Goal: Contribute content: Contribute content

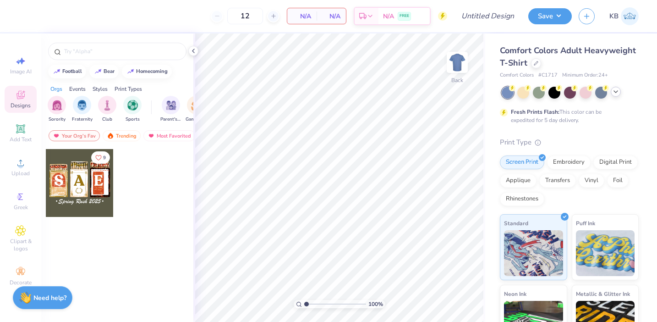
click at [616, 94] on icon at bounding box center [615, 91] width 7 height 7
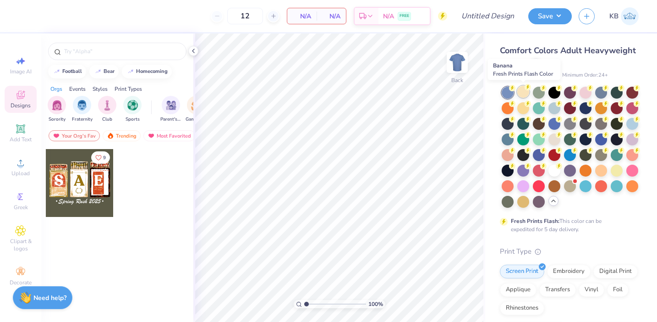
click at [523, 93] on div at bounding box center [524, 92] width 12 height 12
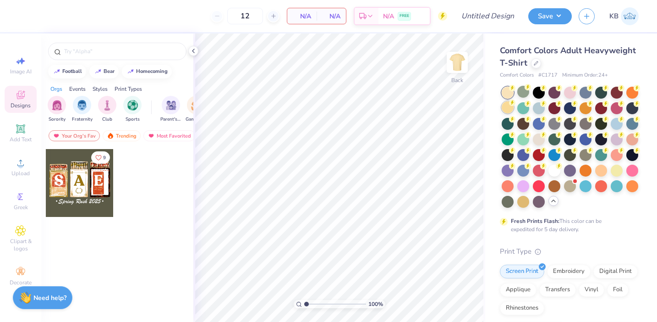
click at [507, 106] on div at bounding box center [508, 107] width 12 height 12
click at [533, 109] on div at bounding box center [539, 107] width 12 height 12
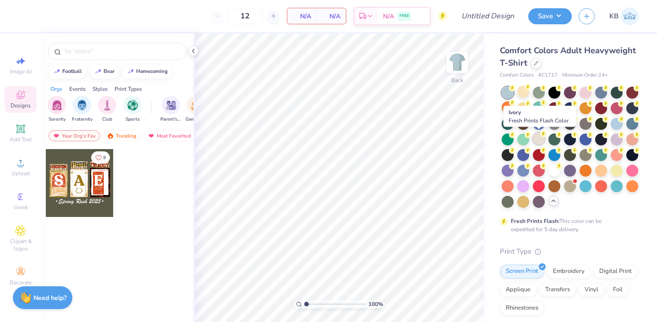
click at [540, 140] on div at bounding box center [539, 138] width 12 height 12
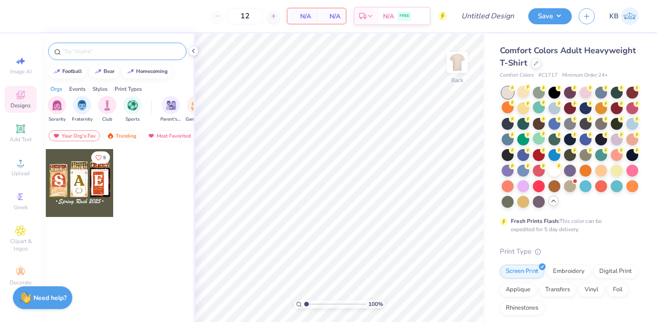
click at [106, 55] on input "text" at bounding box center [121, 51] width 117 height 9
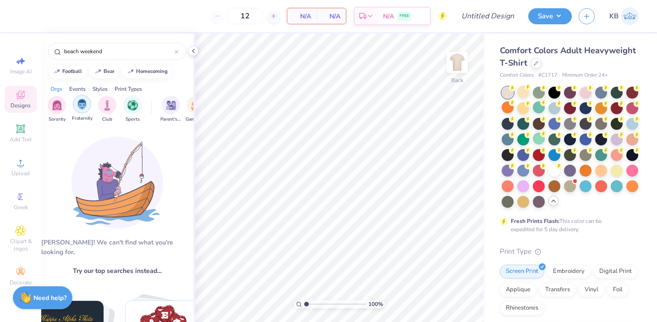
click at [87, 111] on div "filter for Fraternity" at bounding box center [82, 104] width 18 height 18
click at [76, 92] on div "Events" at bounding box center [77, 89] width 17 height 8
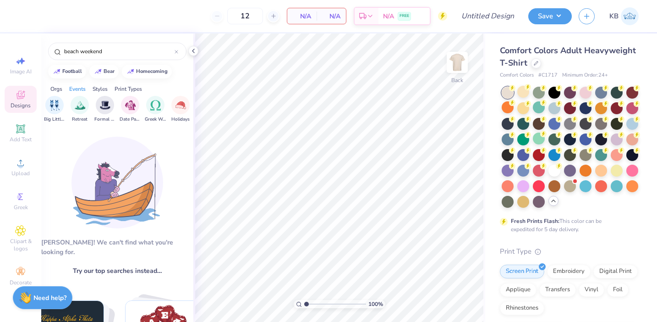
scroll to position [0, 248]
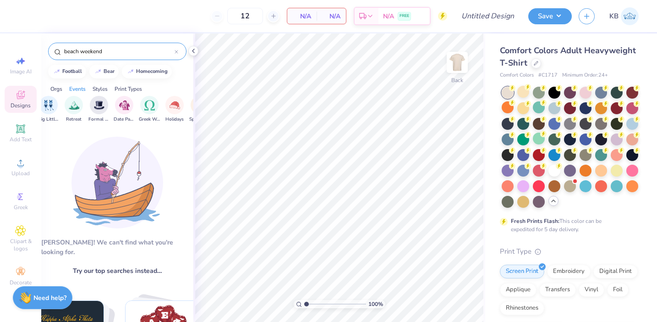
click at [129, 49] on input "beach weekend" at bounding box center [118, 51] width 111 height 9
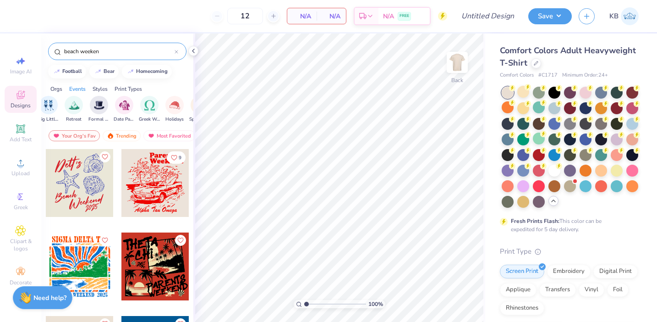
type input "beach weekend"
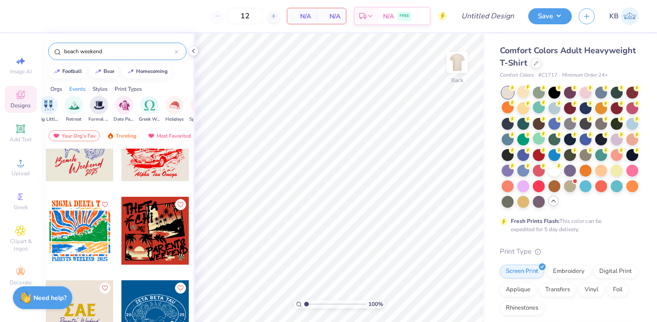
scroll to position [34, 0]
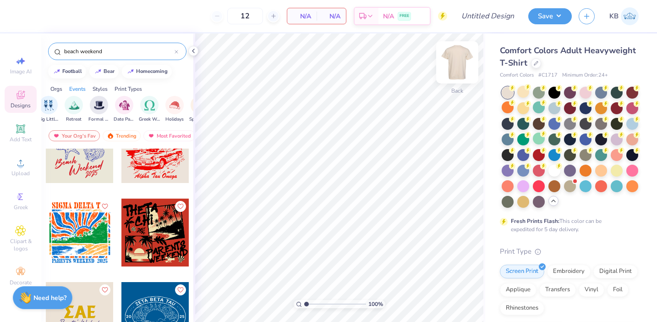
click at [457, 65] on img at bounding box center [457, 62] width 37 height 37
click at [165, 231] on div at bounding box center [155, 232] width 68 height 68
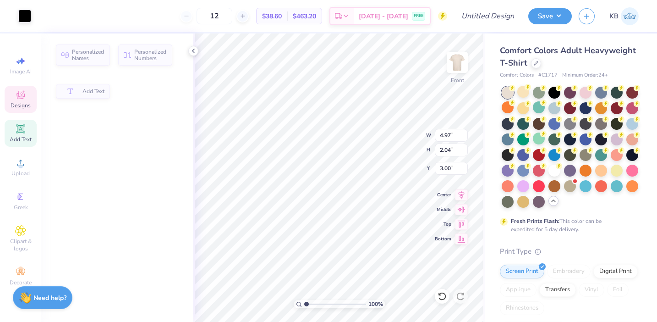
type input "4.97"
type input "2.04"
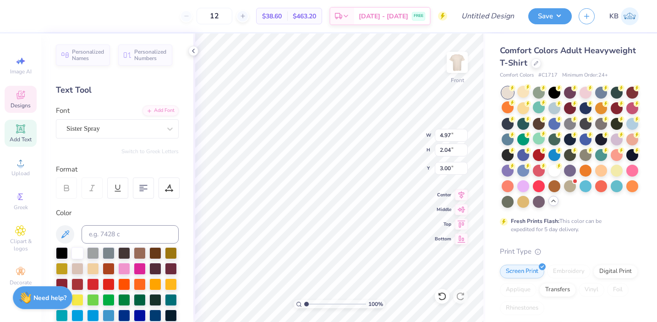
scroll to position [0, 0]
type textarea "T"
type textarea "SIG"
type input "2.55"
type input "1.69"
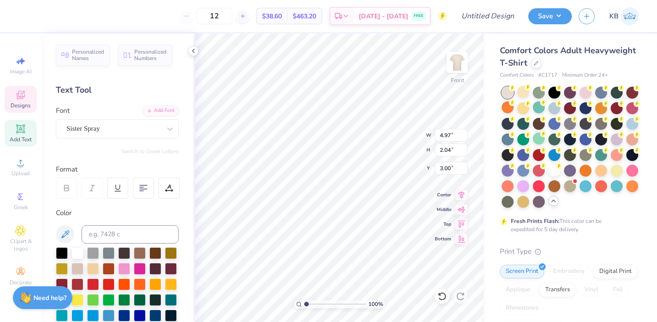
type input "4.70"
type textarea "C"
type textarea "EP"
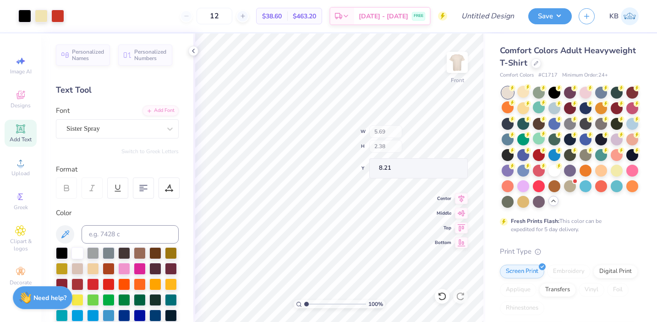
type input "8.21"
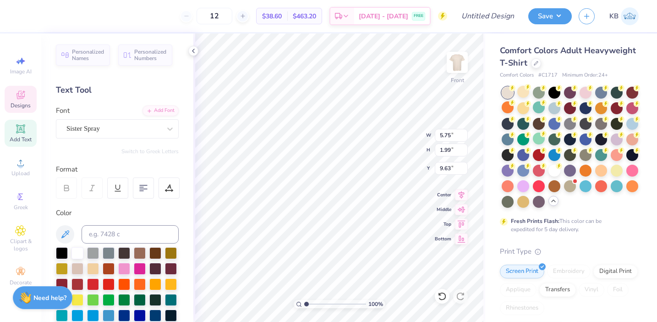
click at [23, 107] on span "Designs" at bounding box center [21, 105] width 20 height 7
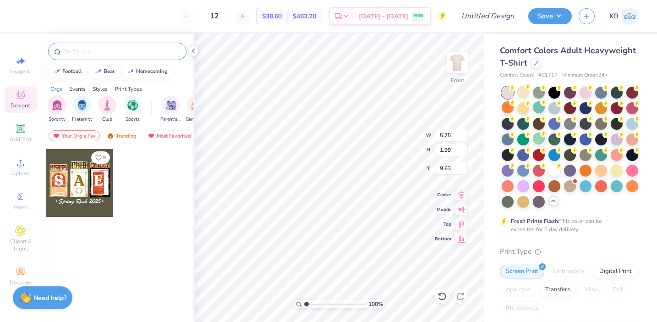
click at [115, 49] on input "text" at bounding box center [121, 51] width 117 height 9
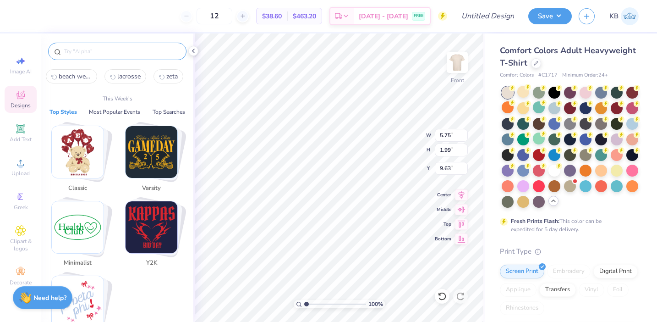
click at [441, 295] on icon at bounding box center [442, 296] width 9 height 9
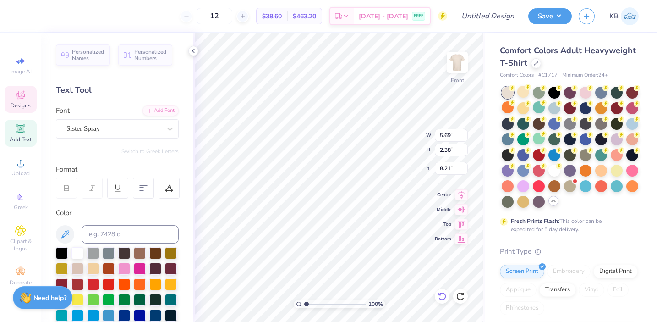
type textarea "P"
type textarea "bB"
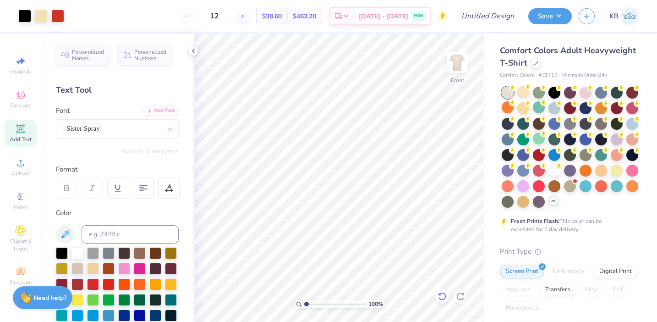
click at [443, 293] on icon at bounding box center [442, 296] width 9 height 9
click at [441, 296] on icon at bounding box center [442, 296] width 9 height 9
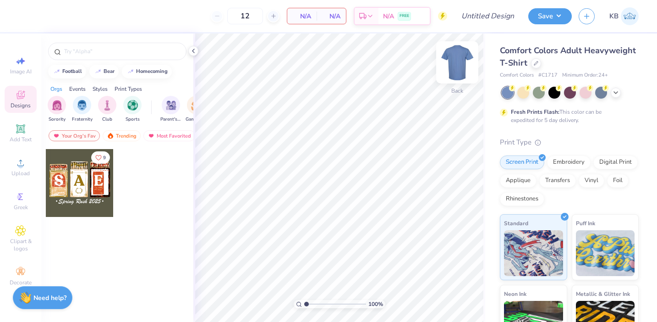
click at [466, 65] on img at bounding box center [457, 62] width 37 height 37
click at [619, 93] on icon at bounding box center [615, 91] width 7 height 7
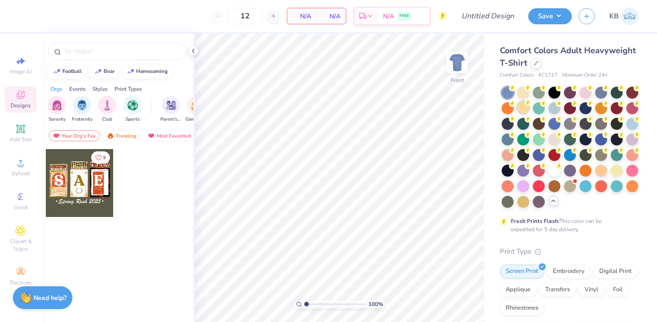
click at [521, 110] on div at bounding box center [524, 107] width 12 height 12
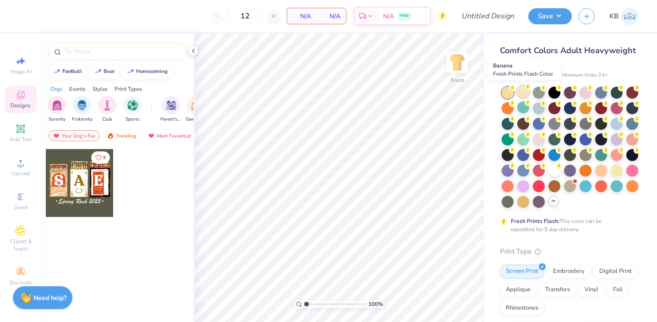
click at [519, 94] on div at bounding box center [524, 92] width 12 height 12
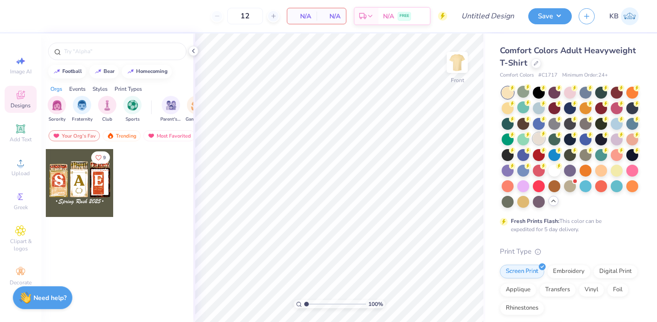
click at [542, 137] on div at bounding box center [539, 138] width 12 height 12
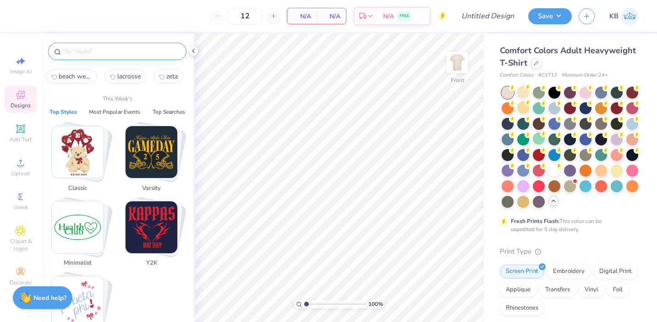
click at [112, 49] on input "text" at bounding box center [121, 51] width 117 height 9
click at [85, 73] on span "beach weekend" at bounding box center [75, 76] width 33 height 9
type input "beach weekend"
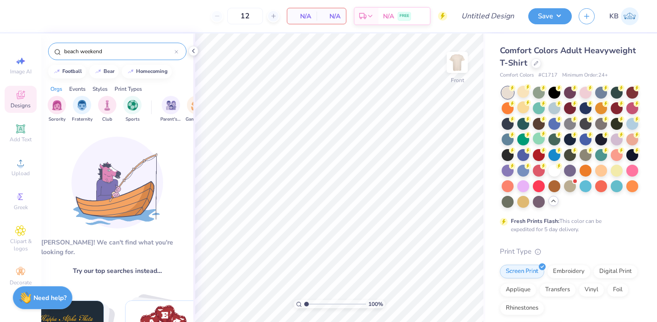
click at [134, 49] on input "beach weekend" at bounding box center [118, 51] width 111 height 9
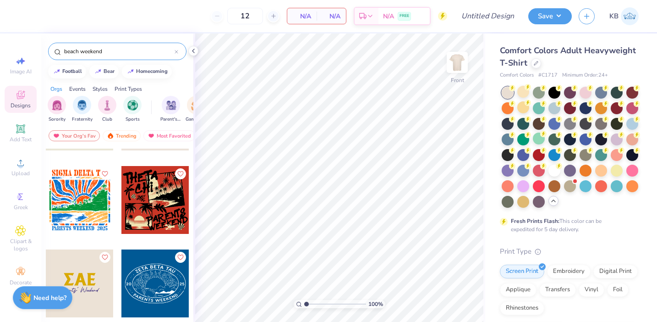
scroll to position [69, 0]
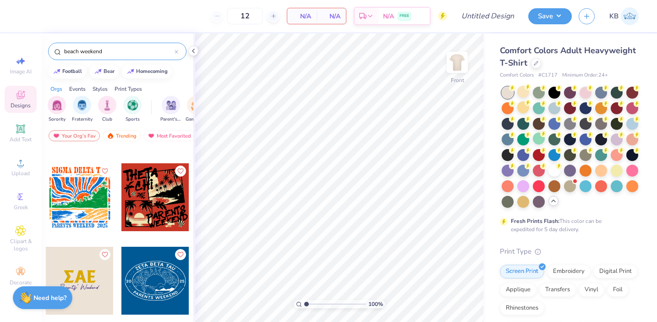
click at [154, 205] on div at bounding box center [155, 197] width 68 height 68
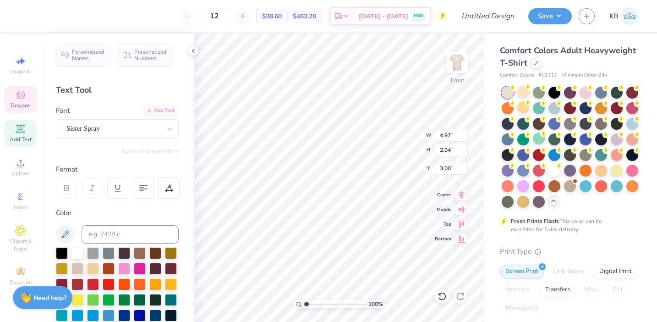
scroll to position [0, 0]
type textarea "T"
type textarea "SIG"
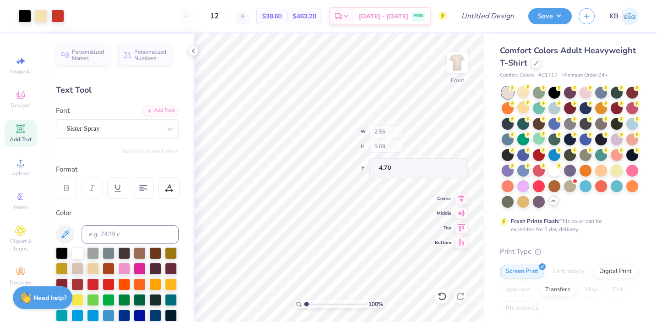
type input "2.55"
type input "1.69"
type input "4.70"
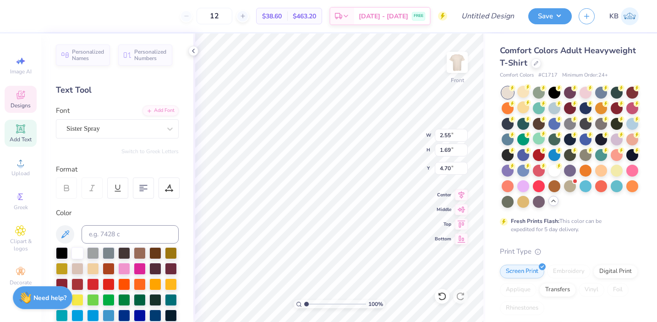
type textarea "C"
type textarea "EP"
type textarea "P"
type textarea "BEACH"
